Goal: Information Seeking & Learning: Compare options

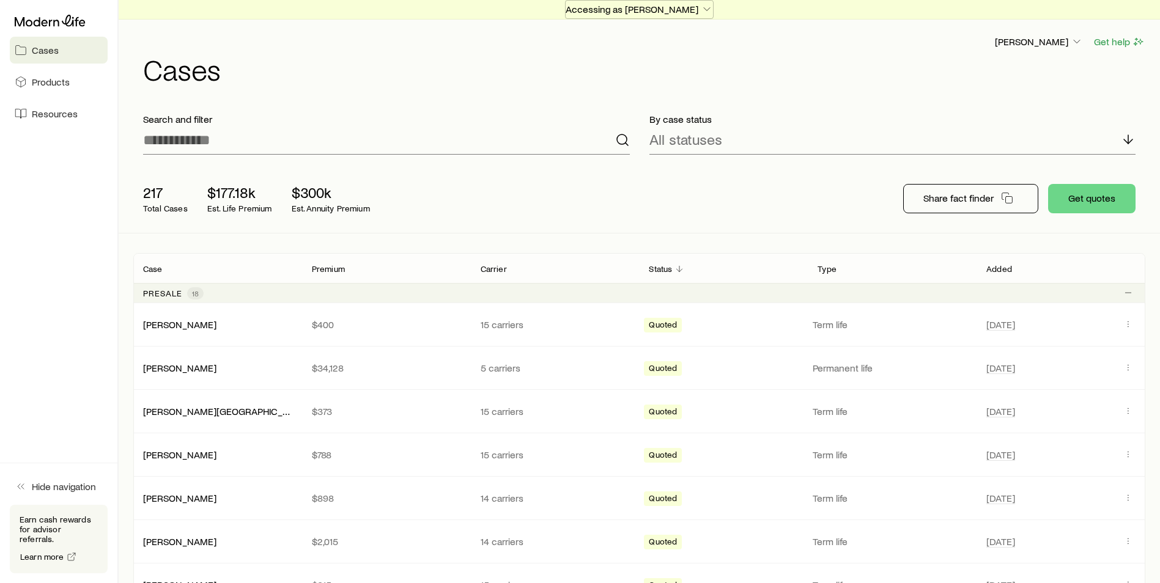
click at [687, 10] on p "Accessing as [PERSON_NAME]" at bounding box center [638, 9] width 147 height 12
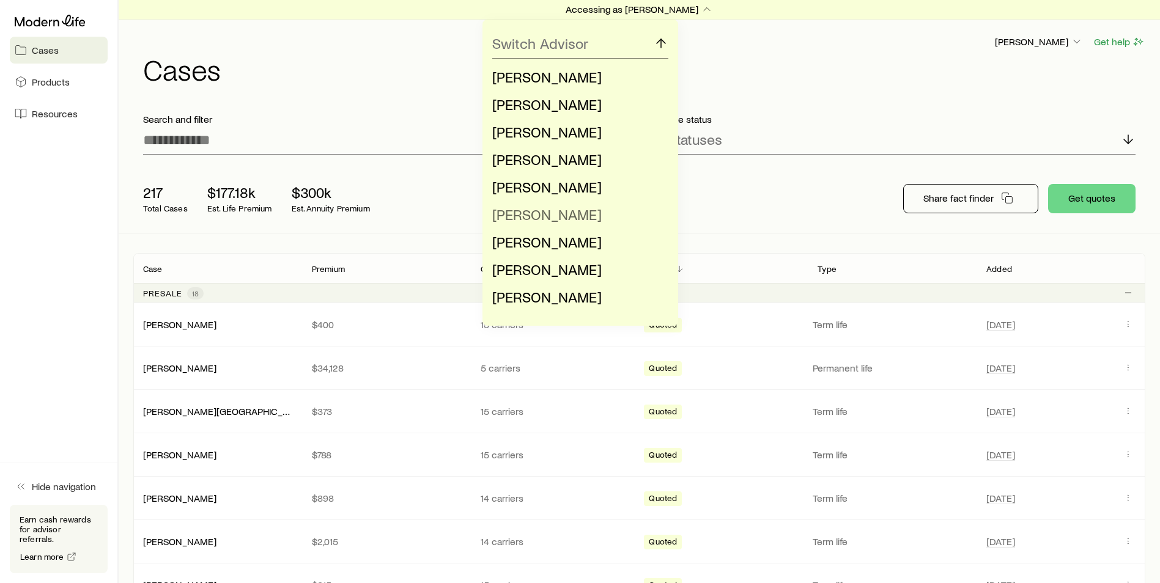
click at [553, 210] on span "[PERSON_NAME]" at bounding box center [546, 214] width 109 height 18
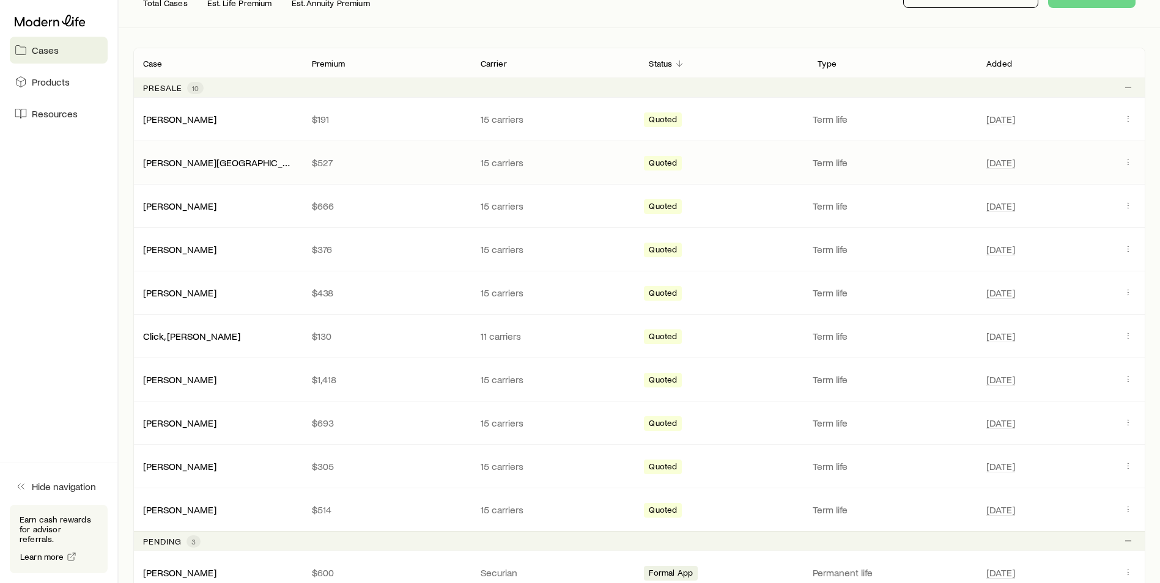
scroll to position [183, 0]
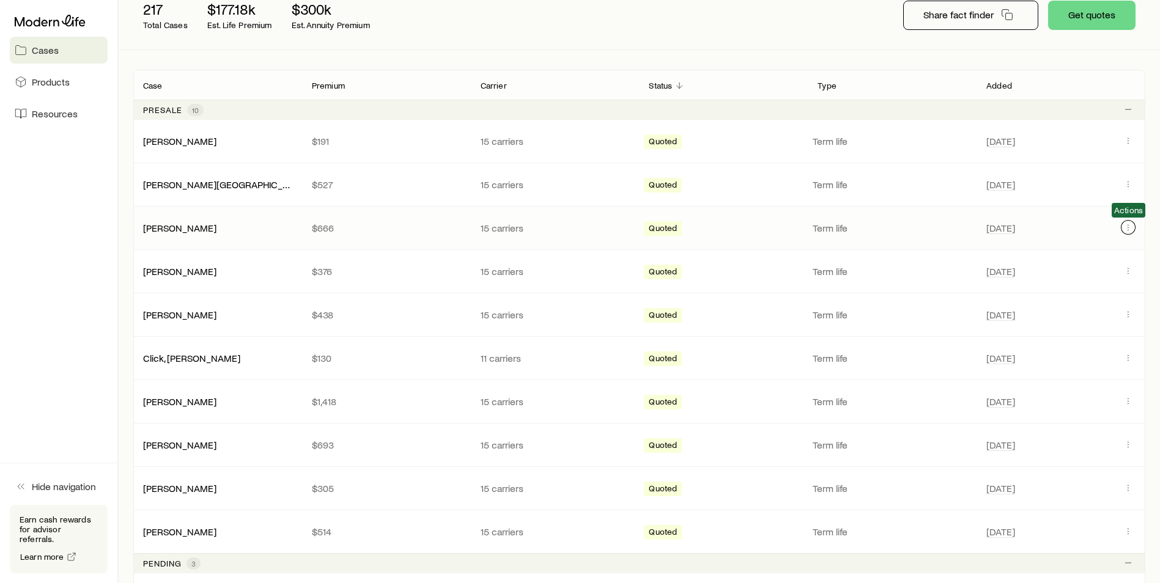
click at [1127, 229] on icon "Client cases" at bounding box center [1128, 228] width 10 height 10
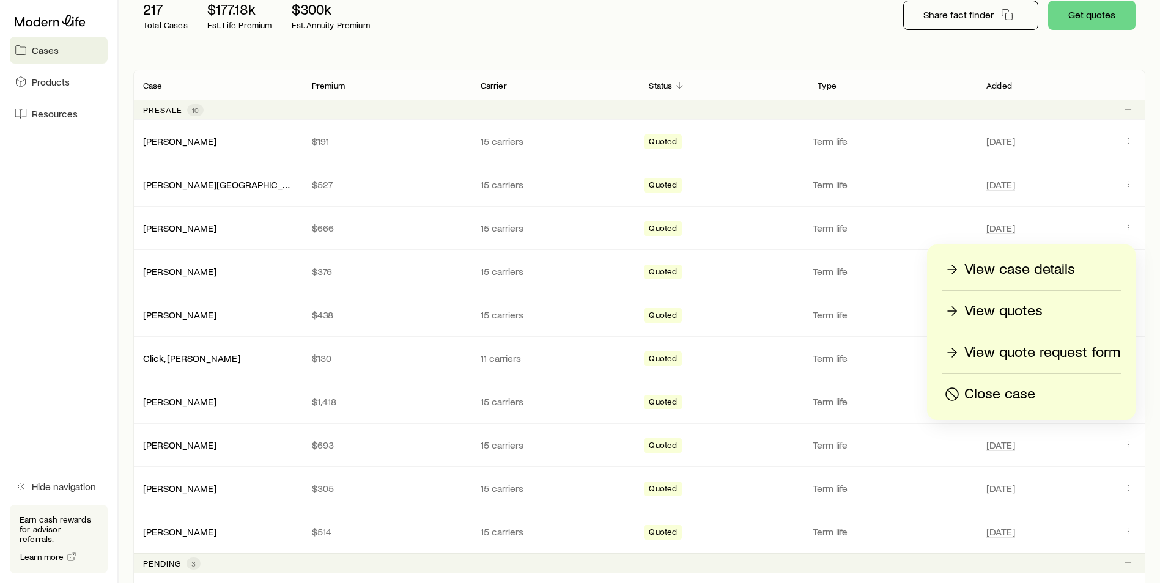
click at [1014, 309] on p "View quotes" at bounding box center [1003, 311] width 78 height 20
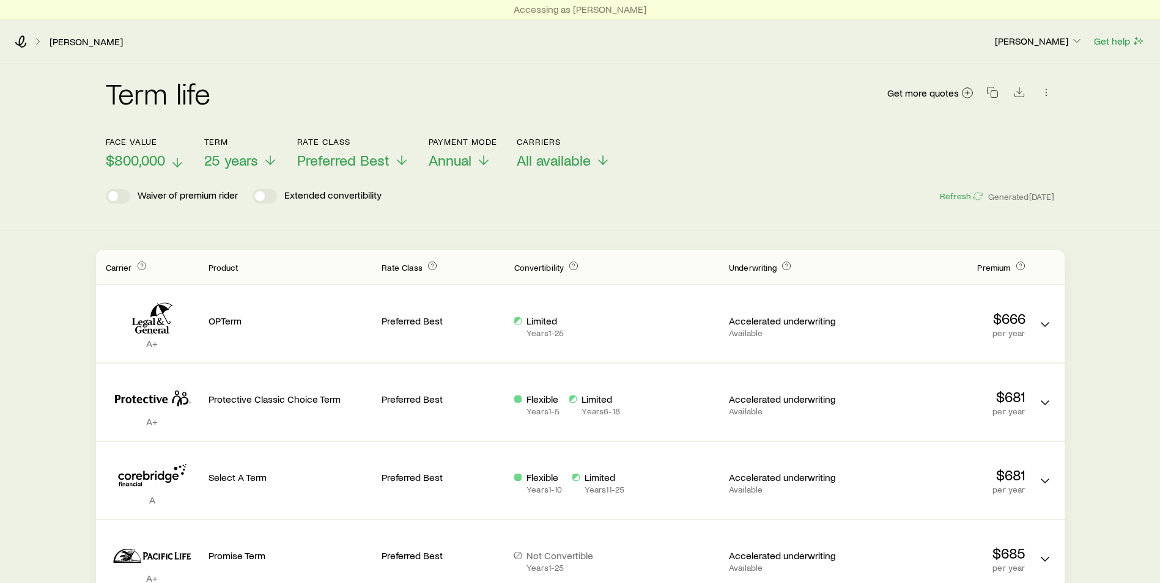
click at [163, 167] on span "$800,000" at bounding box center [135, 160] width 59 height 17
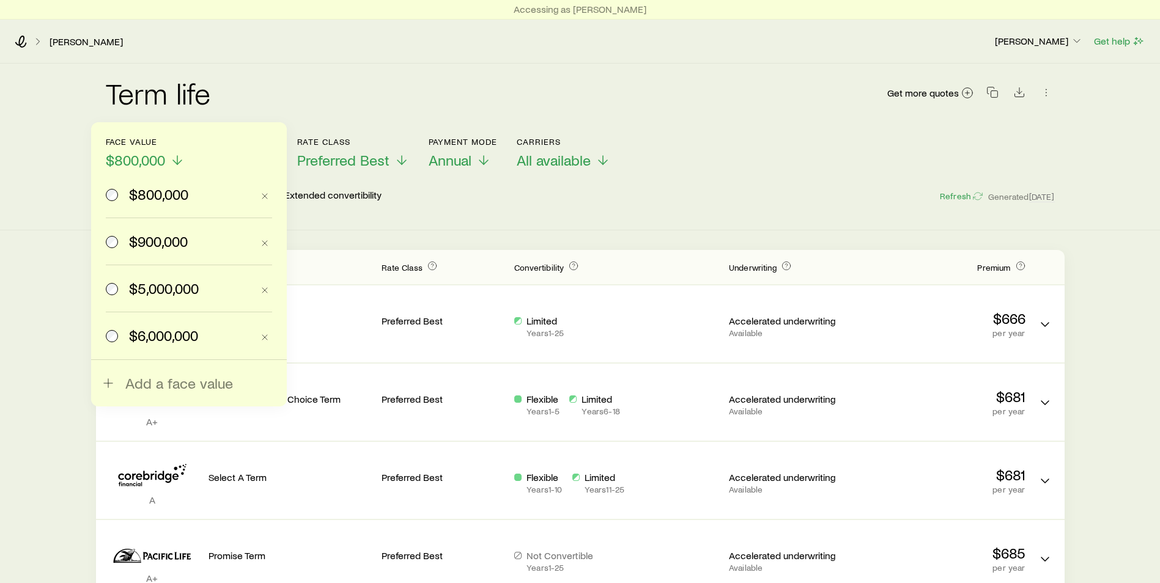
click at [153, 235] on span "$900,000" at bounding box center [158, 241] width 59 height 17
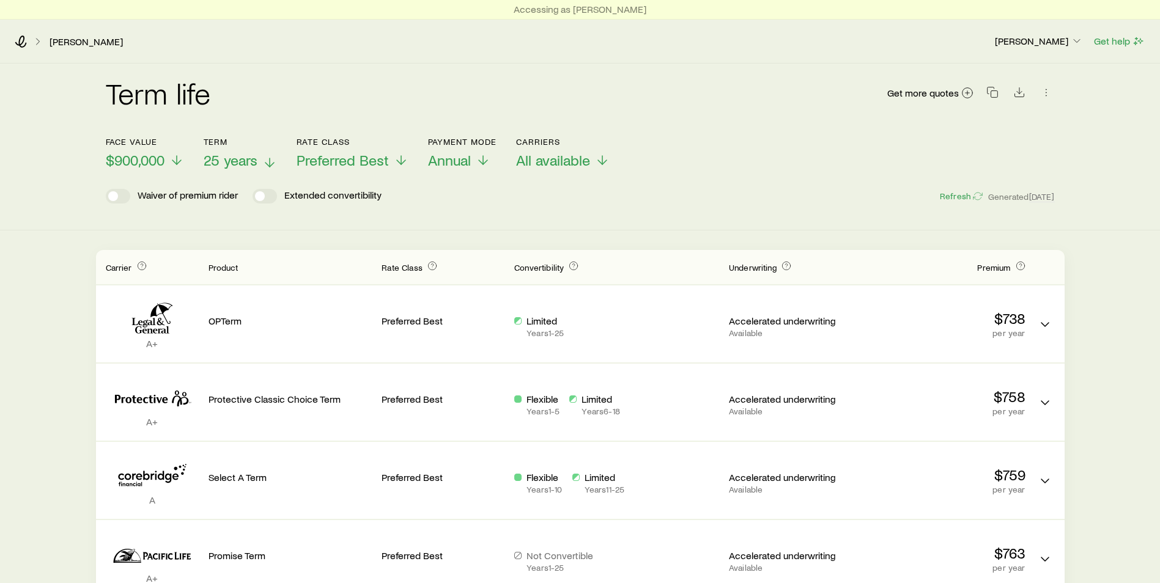
click at [238, 166] on span "25 years" at bounding box center [231, 160] width 54 height 17
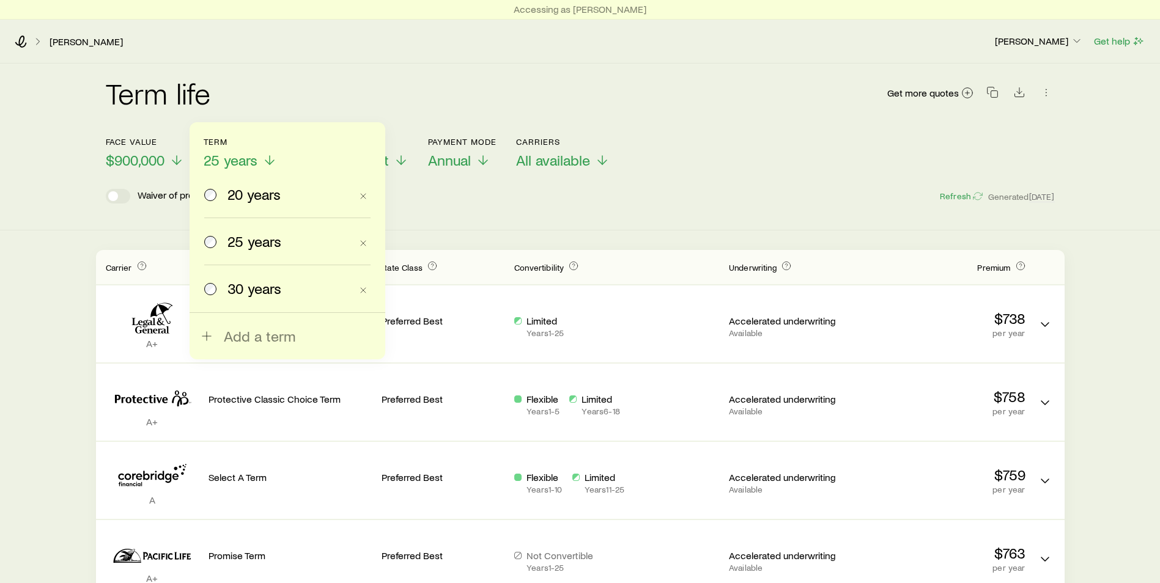
click at [235, 281] on span "30 years" at bounding box center [254, 288] width 54 height 17
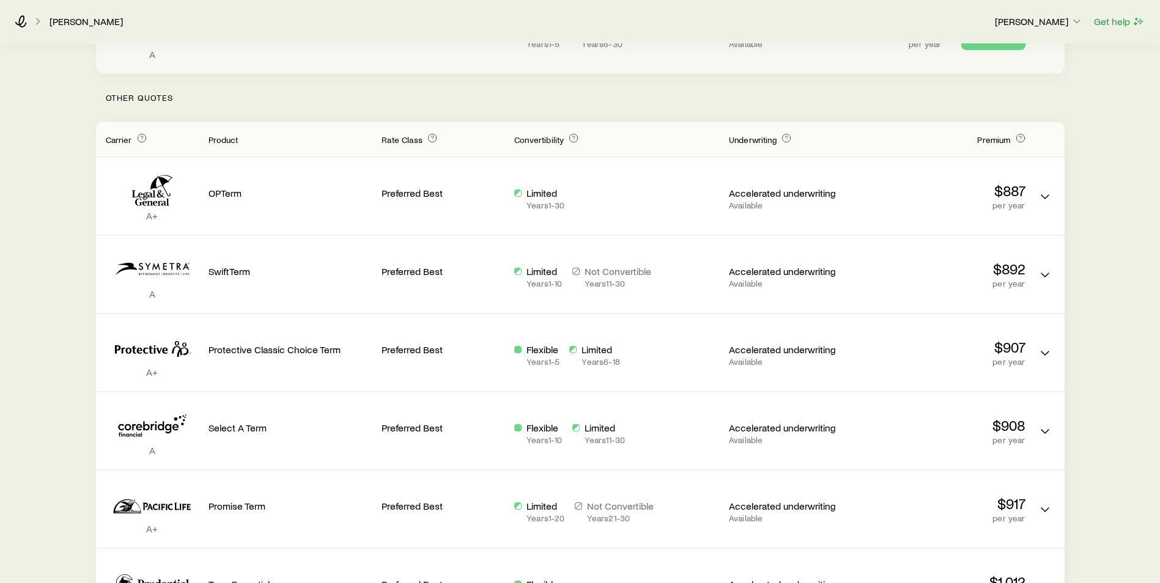
scroll to position [306, 0]
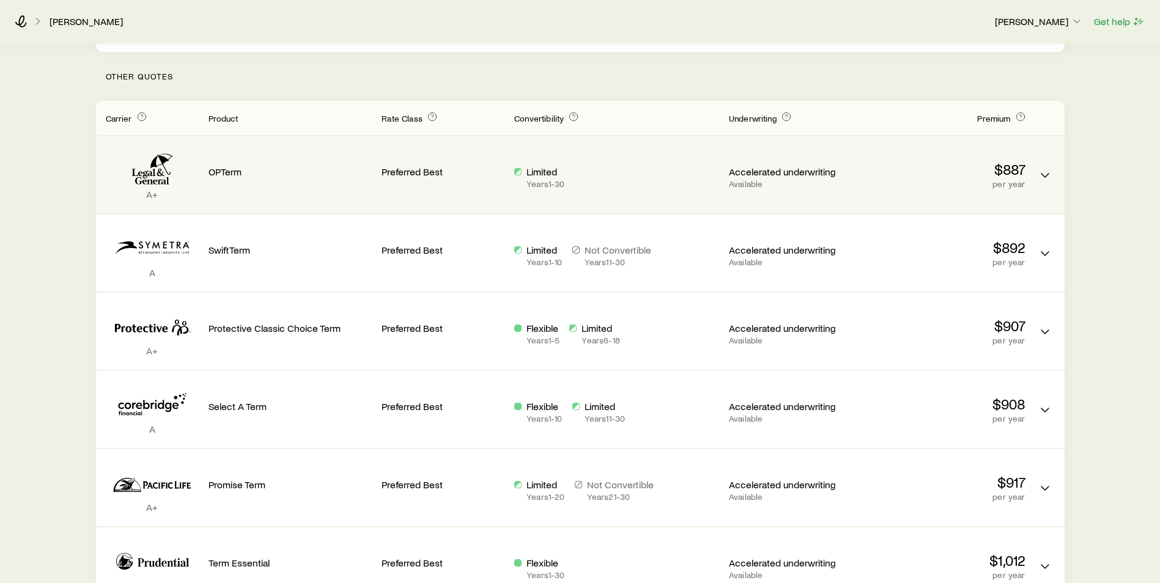
click at [284, 185] on div "OPTerm" at bounding box center [290, 174] width 164 height 57
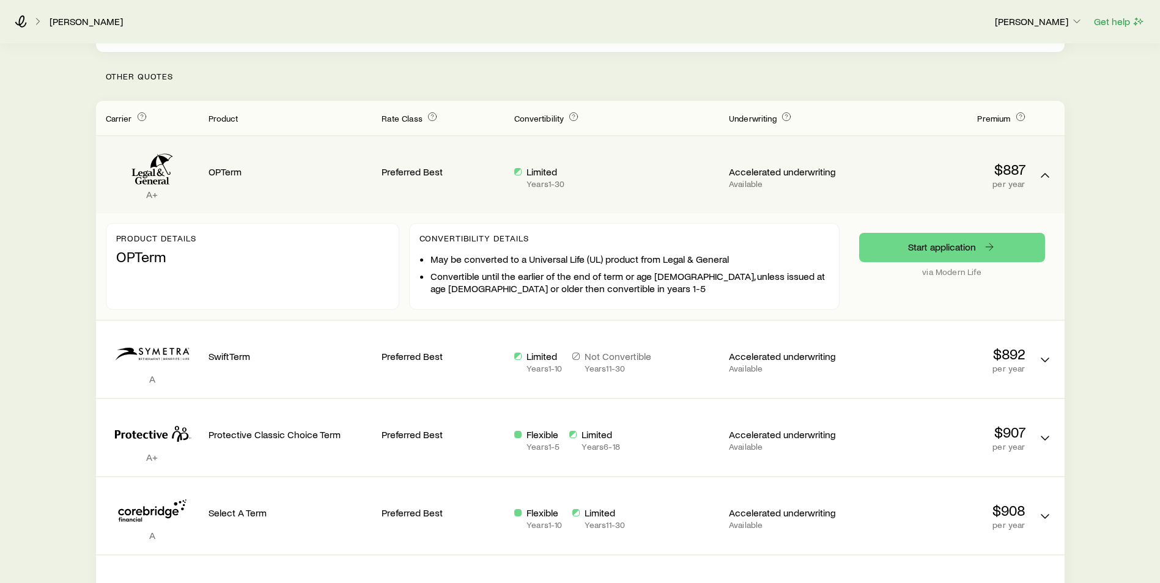
click at [162, 257] on p "OPTerm" at bounding box center [252, 256] width 273 height 17
